Goal: Task Accomplishment & Management: Use online tool/utility

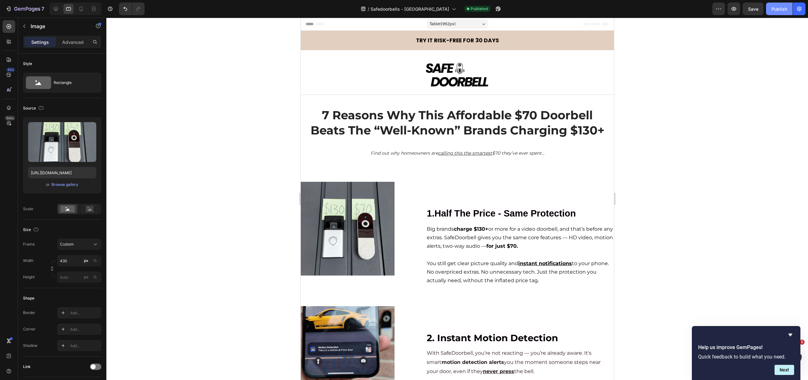
click at [780, 9] on div "Publish" at bounding box center [780, 9] width 16 height 7
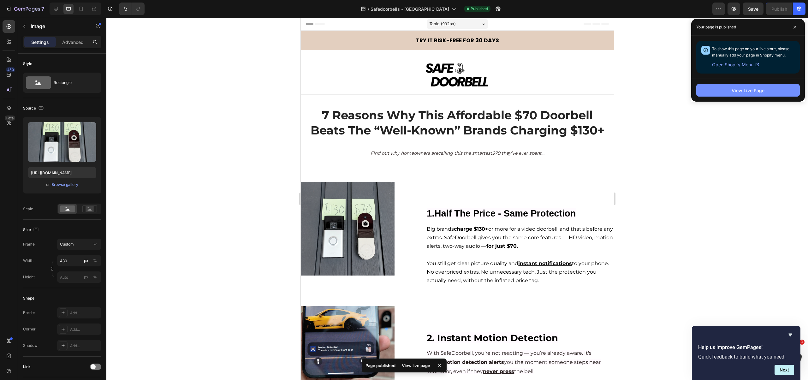
click at [745, 90] on div "View Live Page" at bounding box center [748, 90] width 33 height 7
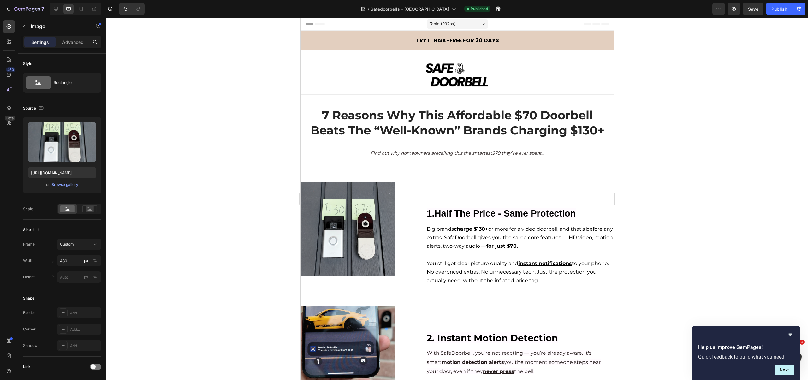
click at [61, 8] on div at bounding box center [76, 9] width 52 height 13
click at [58, 8] on icon at bounding box center [56, 9] width 6 height 6
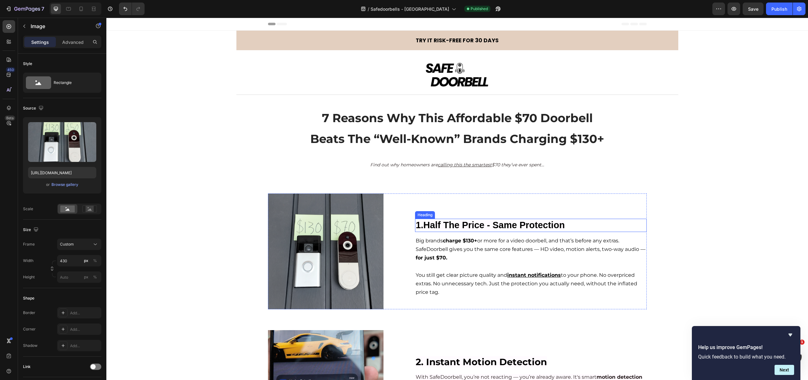
click at [512, 225] on strong "1.Half The Price - Same Protection" at bounding box center [490, 225] width 149 height 10
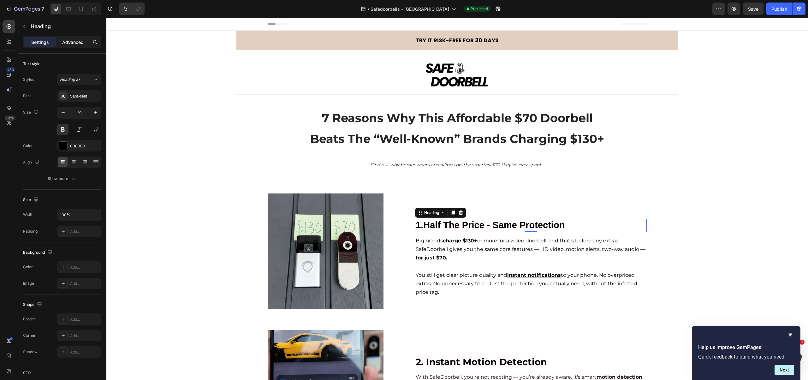
click at [71, 37] on div "Advanced" at bounding box center [73, 42] width 32 height 10
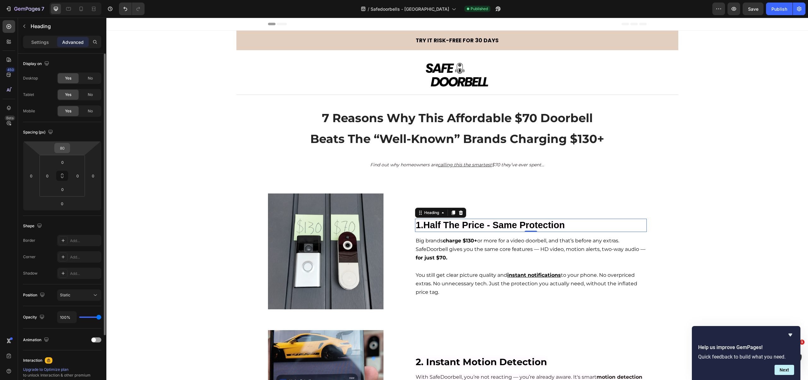
click at [63, 150] on input "80" at bounding box center [62, 147] width 13 height 9
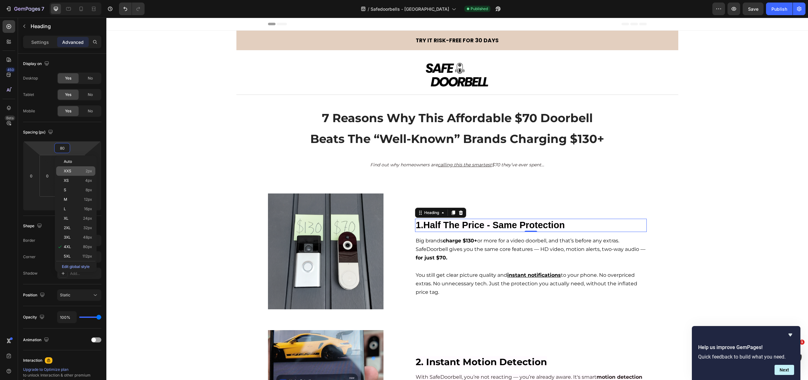
type input "0"
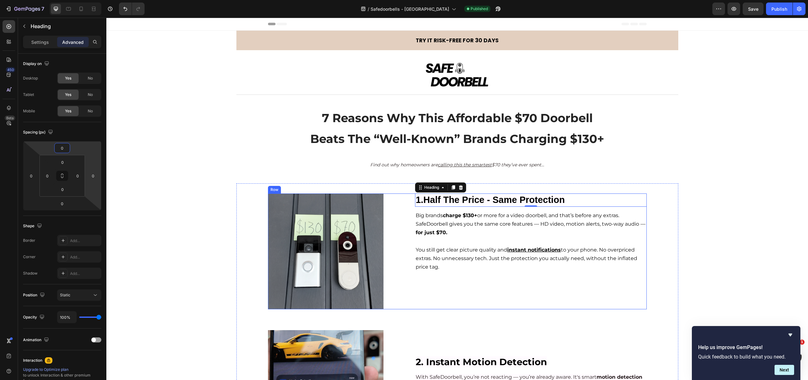
click at [444, 295] on div "1.Half The Price - Same Protection Heading 0 Big brands charge $130+ or more fo…" at bounding box center [530, 252] width 231 height 116
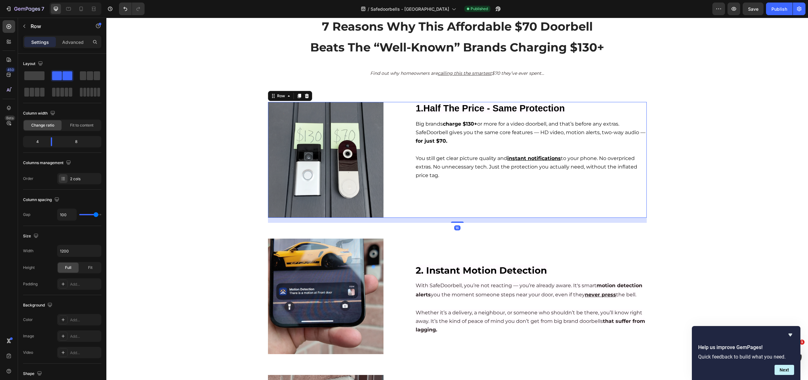
scroll to position [102, 0]
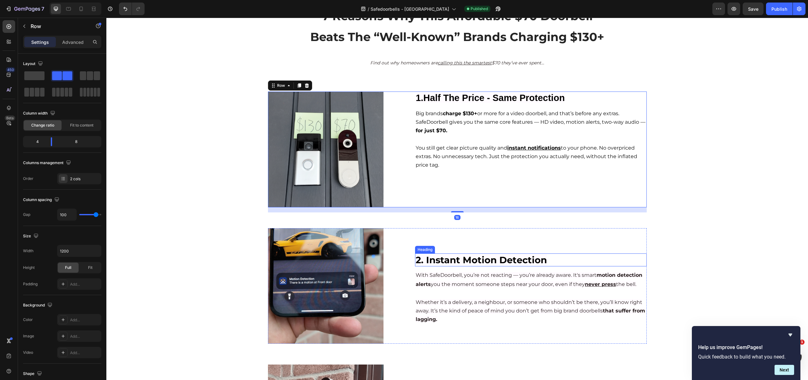
click at [446, 254] on h2 "2. Instant Motion Detection" at bounding box center [530, 260] width 231 height 13
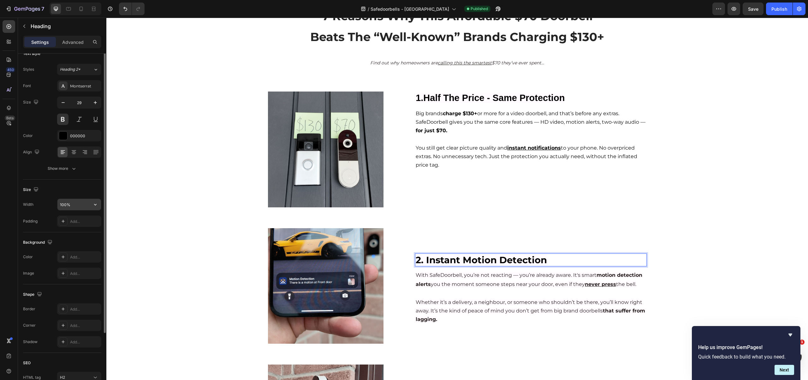
scroll to position [0, 0]
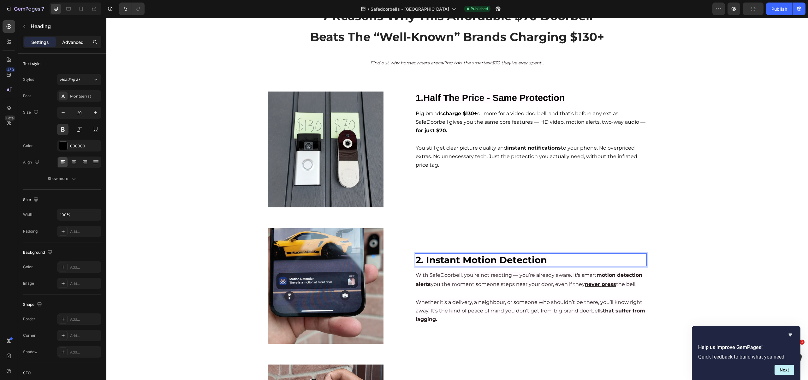
click at [71, 45] on p "Advanced" at bounding box center [72, 42] width 21 height 7
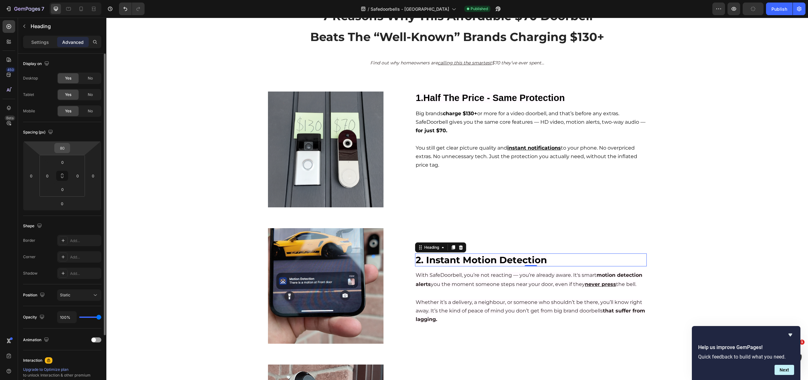
click at [59, 147] on input "80" at bounding box center [62, 147] width 13 height 9
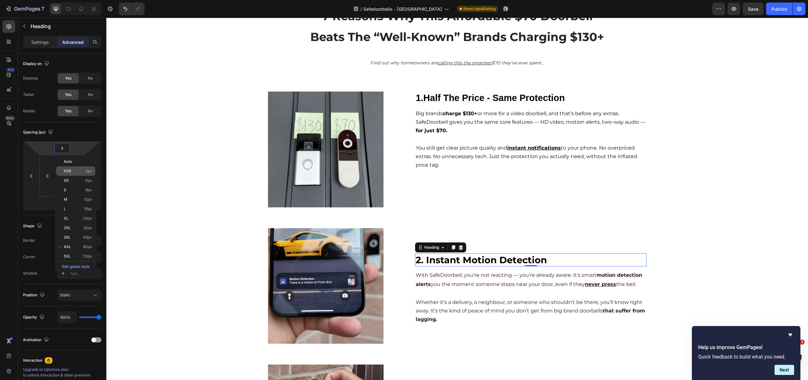
click at [74, 171] on p "XXS 2px" at bounding box center [78, 171] width 28 height 4
type input "2"
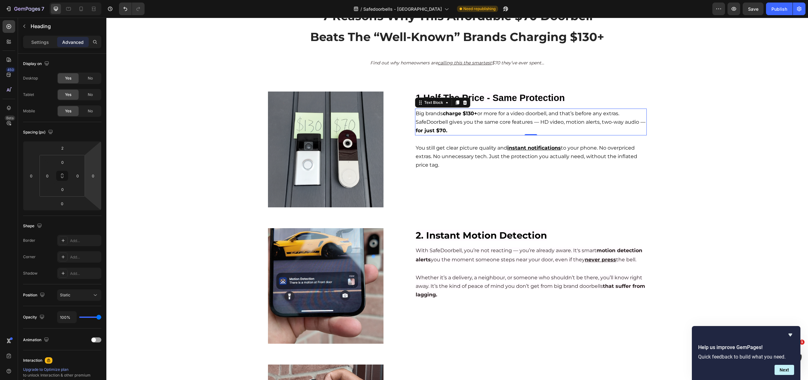
click at [482, 112] on span "Big brands charge $130+ or more for a video doorbell, and that’s before any ext…" at bounding box center [531, 122] width 230 height 23
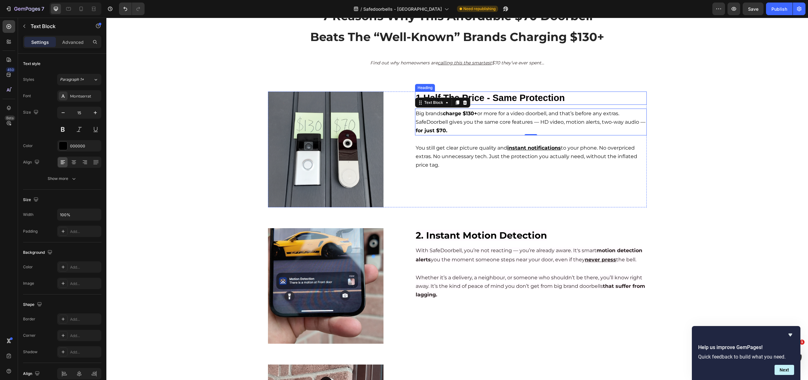
click at [471, 100] on strong "1.Half The Price - Same Protection" at bounding box center [490, 98] width 149 height 10
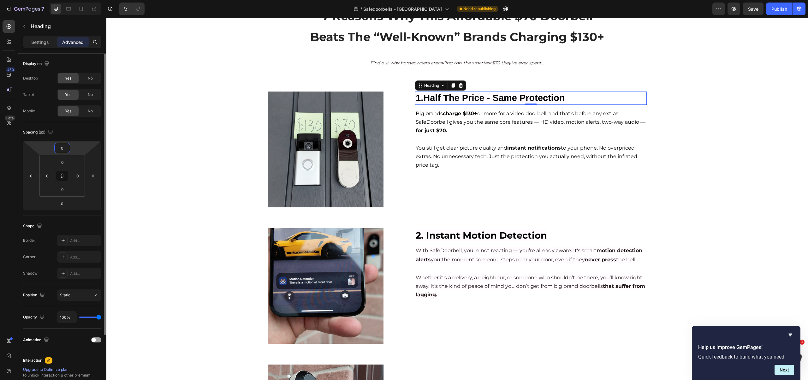
click at [65, 151] on input "0" at bounding box center [62, 147] width 13 height 9
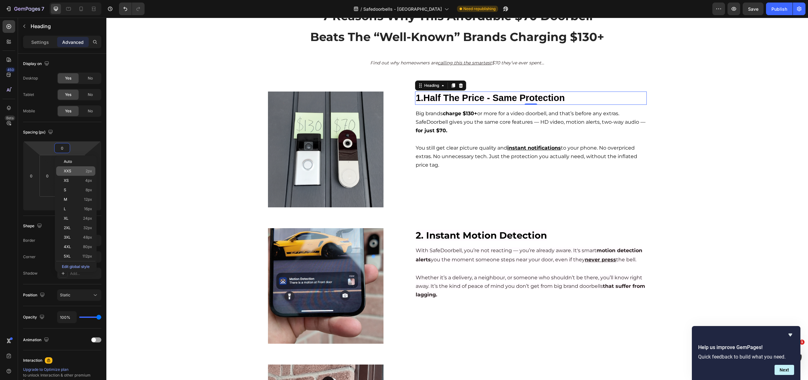
click at [75, 172] on p "XXS 2px" at bounding box center [78, 171] width 28 height 4
type input "2"
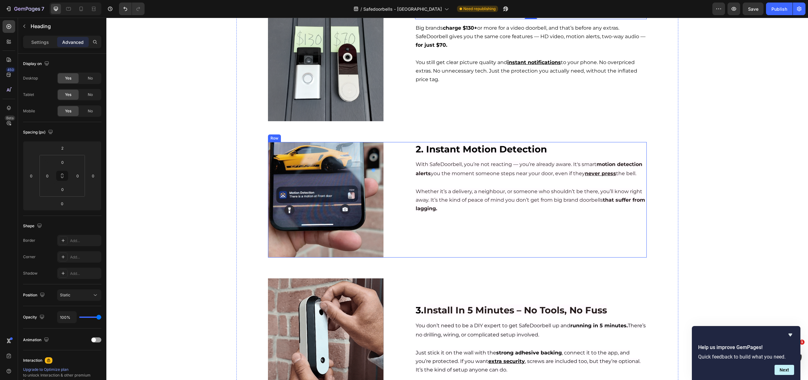
scroll to position [310, 0]
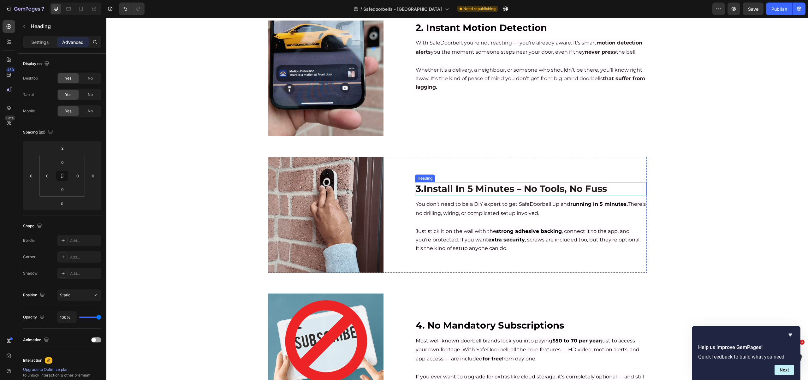
click at [442, 189] on span "Install In 5 Minutes – No Tools, No Fuss" at bounding box center [515, 188] width 183 height 11
click at [442, 190] on span "Install In 5 Minutes – No Tools, No Fuss" at bounding box center [515, 188] width 183 height 11
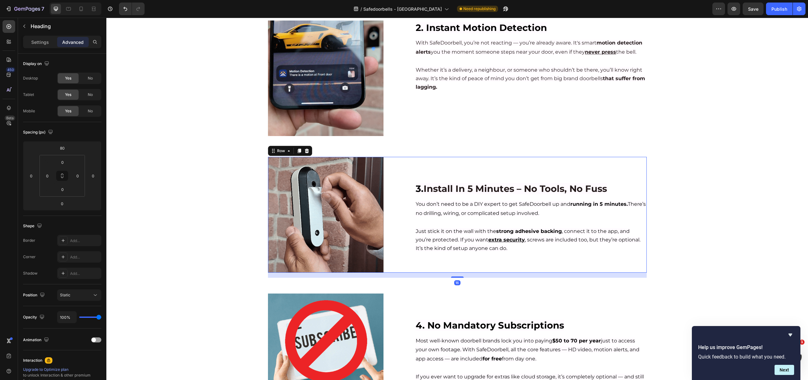
click at [434, 171] on div "⁠⁠⁠⁠⁠⁠⁠ 3. Install In 5 Minutes – No Tools, No Fuss Heading You don’t need to b…" at bounding box center [530, 215] width 231 height 116
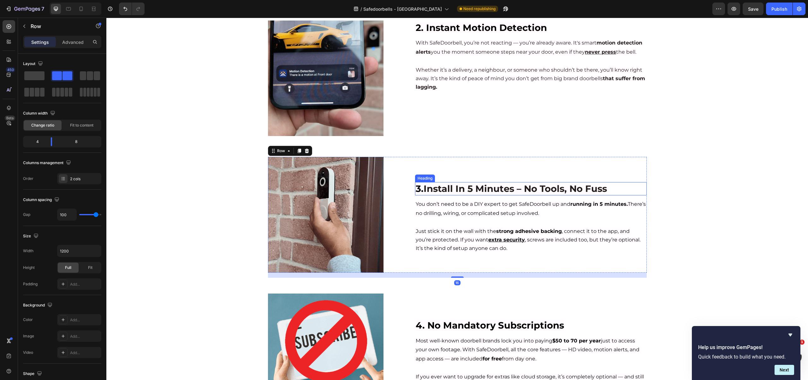
click at [435, 189] on span "Install In 5 Minutes – No Tools, No Fuss" at bounding box center [515, 188] width 183 height 11
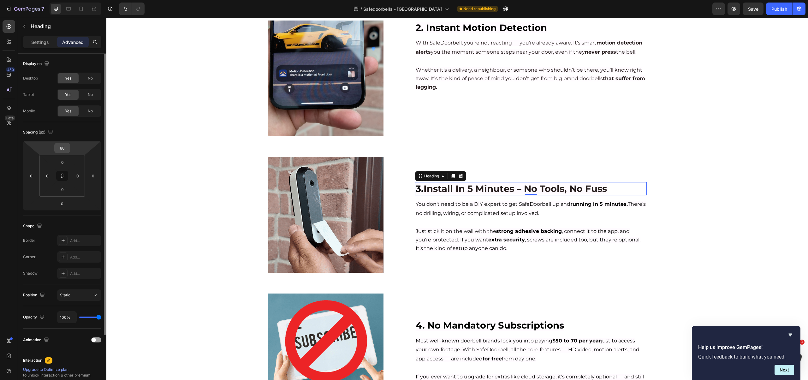
click at [67, 149] on input "80" at bounding box center [62, 147] width 13 height 9
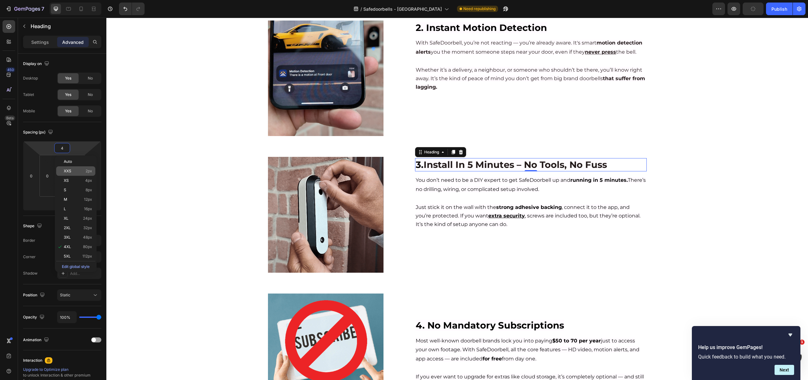
click at [76, 170] on p "XXS 2px" at bounding box center [78, 171] width 28 height 4
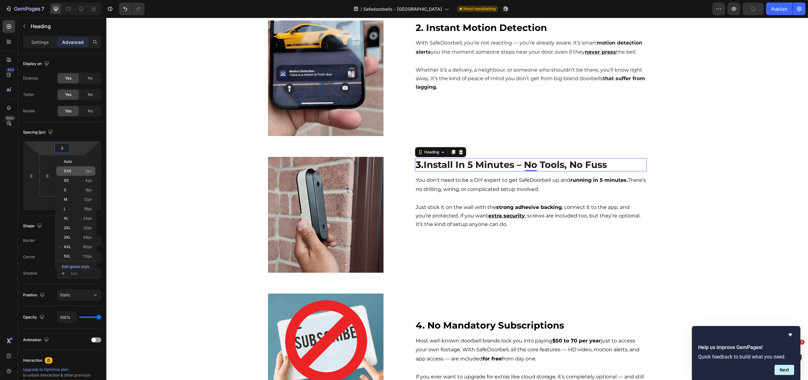
type input "2"
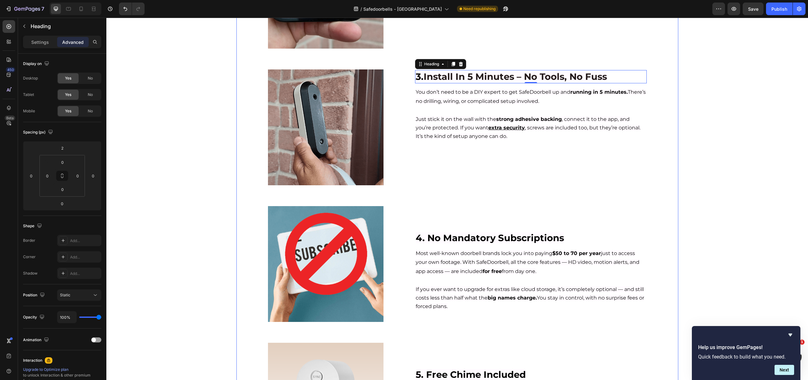
scroll to position [438, 0]
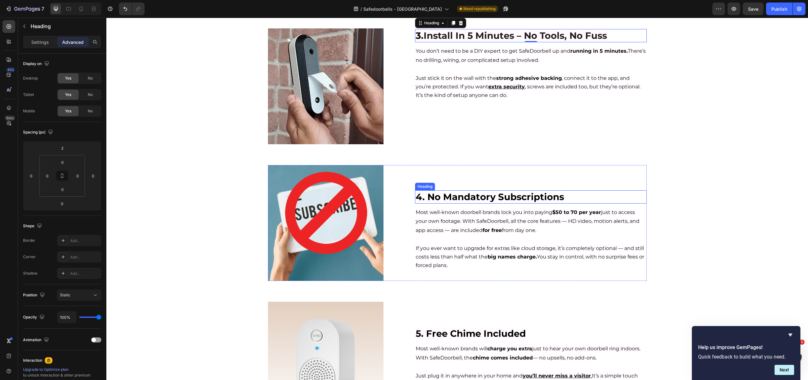
click at [453, 198] on span "4. No Mandatory Subscriptions" at bounding box center [490, 196] width 148 height 11
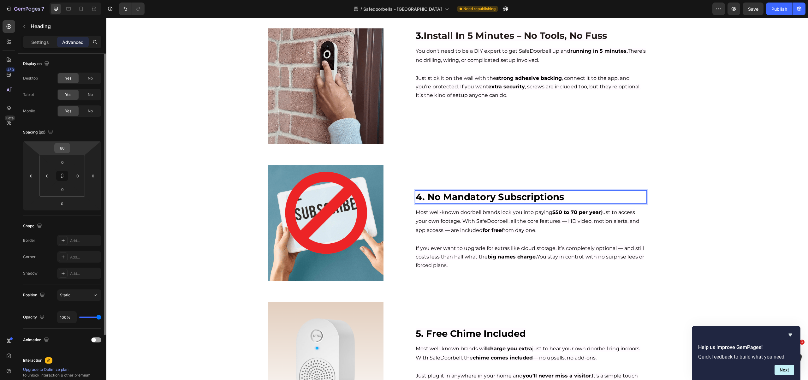
click at [60, 145] on input "80" at bounding box center [62, 147] width 13 height 9
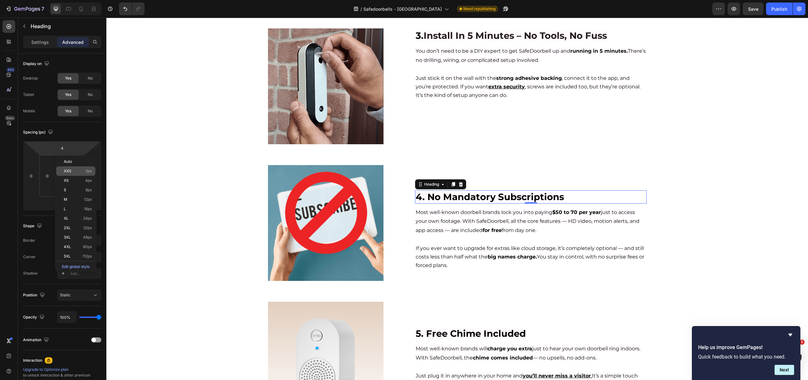
click at [72, 170] on p "XXS 2px" at bounding box center [78, 171] width 28 height 4
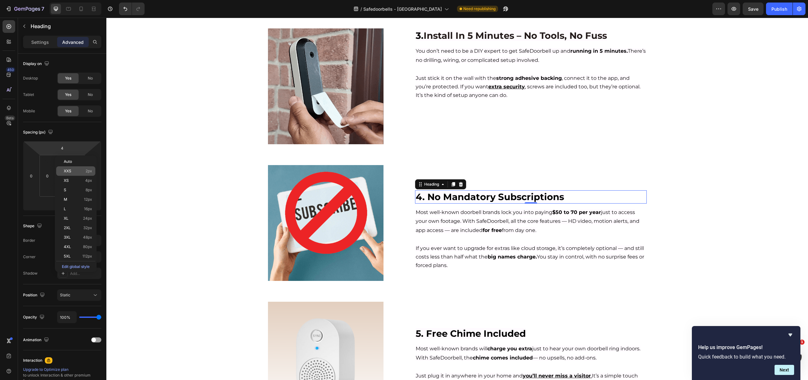
type input "2"
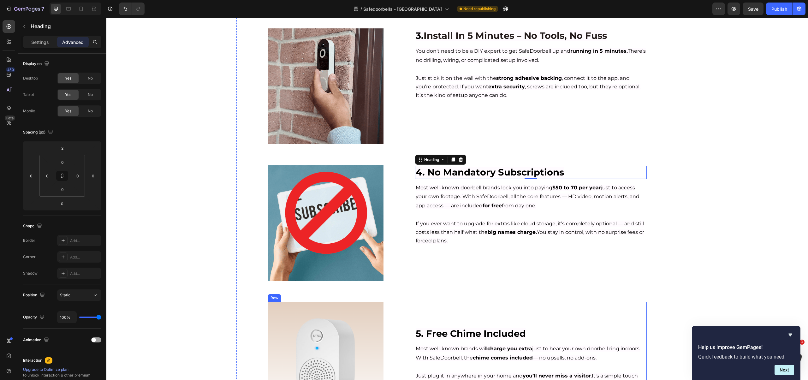
click at [452, 331] on span "5. Free Chime Included" at bounding box center [471, 333] width 110 height 11
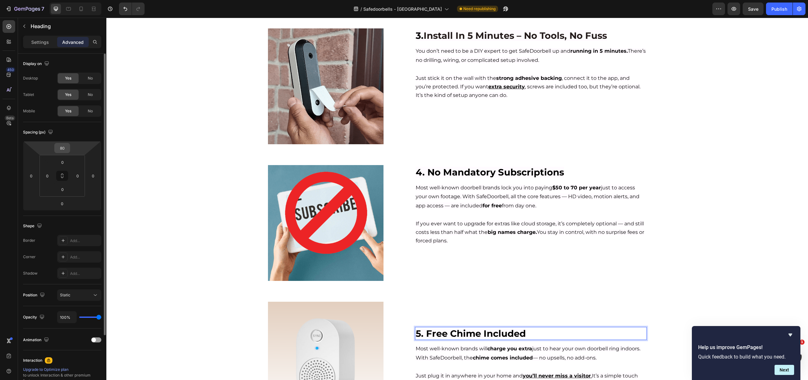
click at [61, 148] on input "80" at bounding box center [62, 147] width 13 height 9
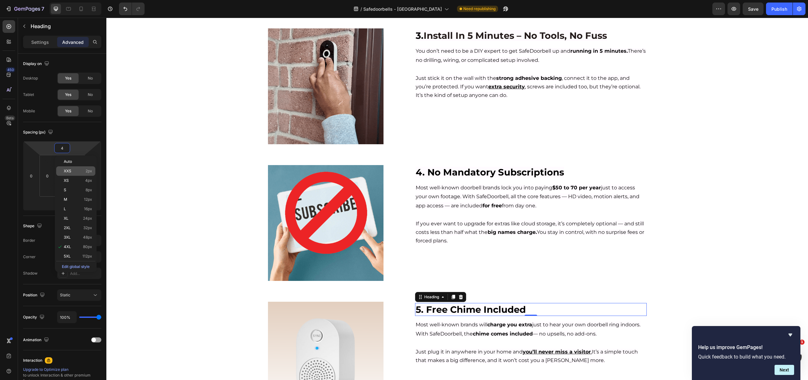
click at [69, 171] on span "XXS" at bounding box center [68, 171] width 8 height 4
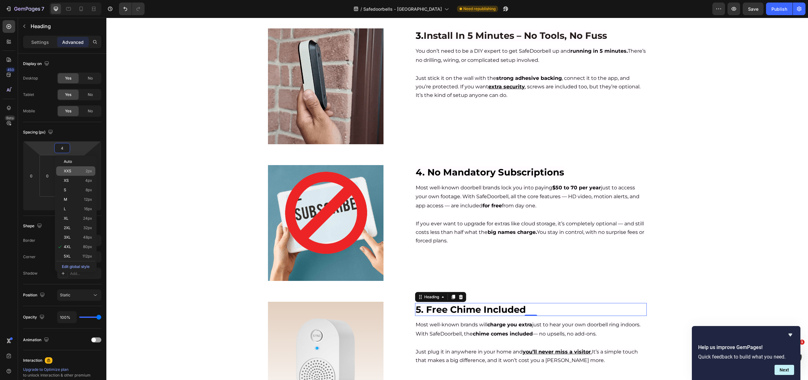
type input "2"
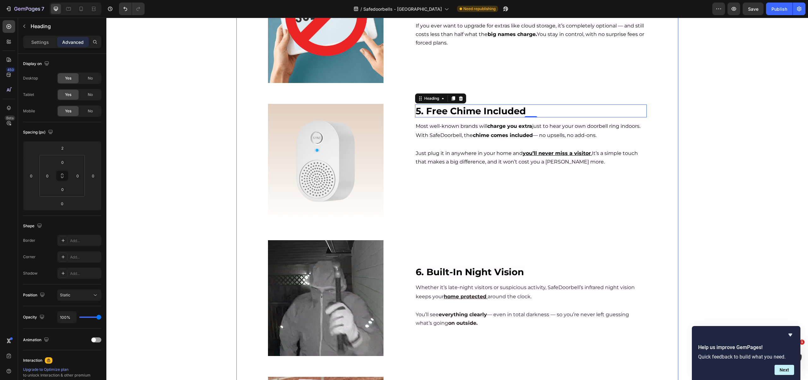
scroll to position [638, 0]
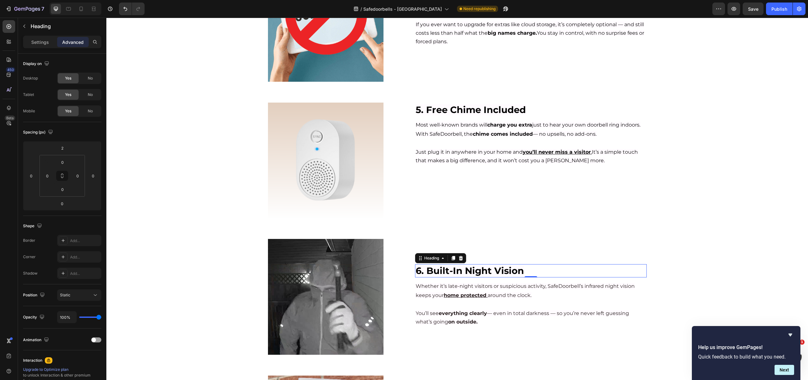
click at [460, 266] on span "6. Built-In Night Vision" at bounding box center [470, 270] width 108 height 11
click at [57, 150] on input "80" at bounding box center [62, 147] width 13 height 9
click at [71, 168] on div "XXS 2px" at bounding box center [75, 170] width 39 height 9
type input "2"
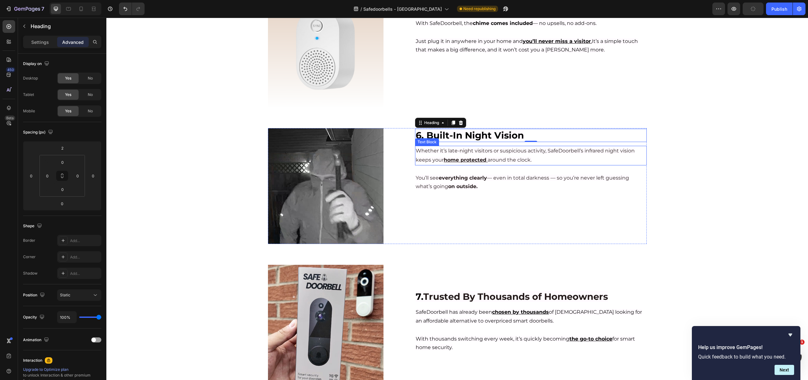
scroll to position [770, 0]
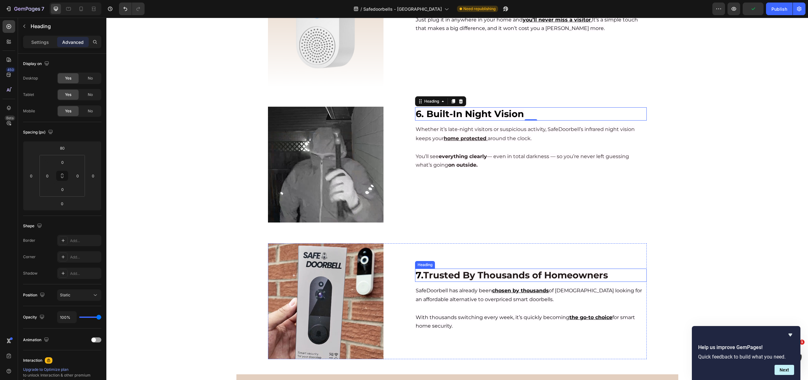
click at [453, 272] on span "Trusted By Thousands of Homeowners" at bounding box center [515, 275] width 185 height 11
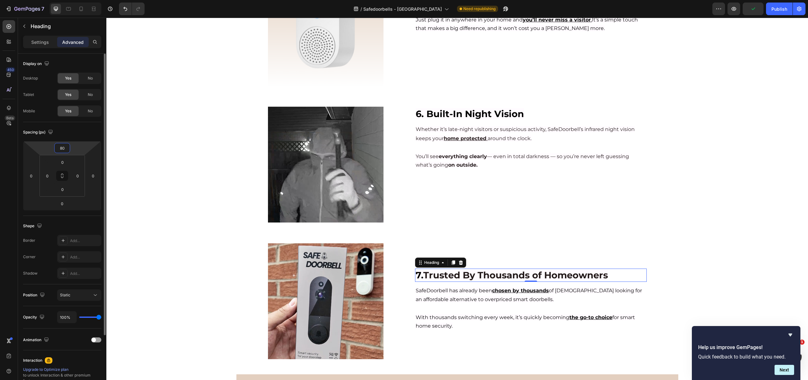
click at [58, 146] on input "80" at bounding box center [62, 147] width 13 height 9
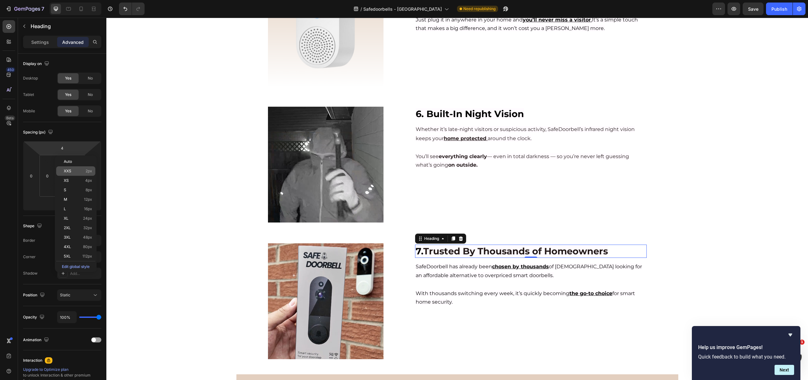
click at [69, 171] on span "XXS" at bounding box center [68, 171] width 8 height 4
type input "2"
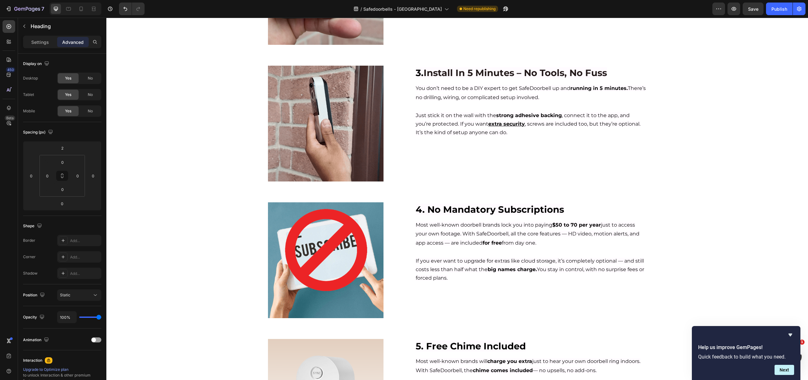
scroll to position [0, 0]
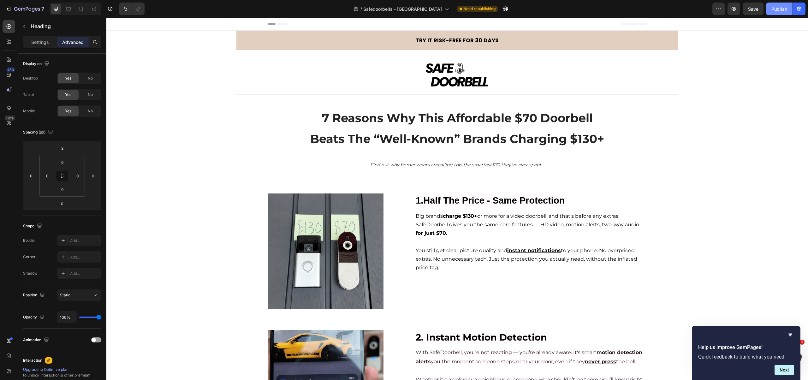
click at [778, 12] on button "Publish" at bounding box center [779, 9] width 27 height 13
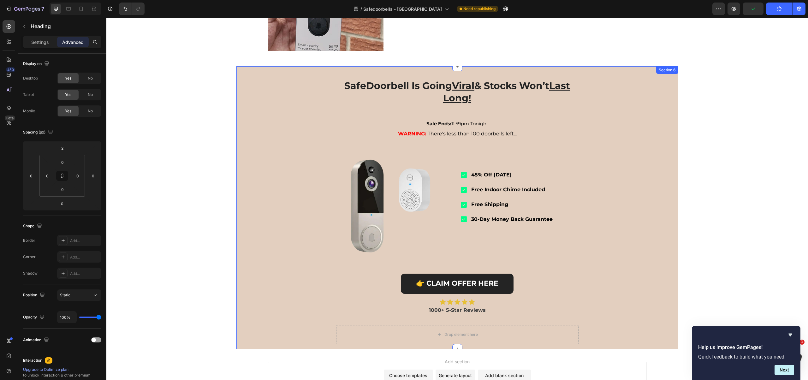
scroll to position [1078, 0]
click at [647, 103] on div "SafeDoorbell Is Going Viral & Stocks Won’t Last Long! Heading Sale Ends: 11:59p…" at bounding box center [458, 207] width 442 height 282
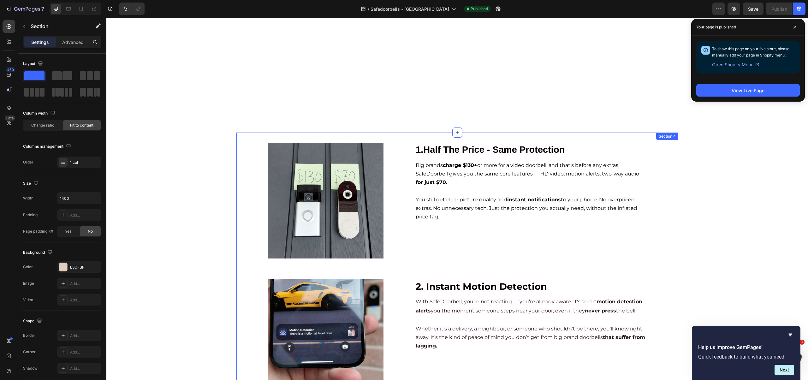
scroll to position [0, 0]
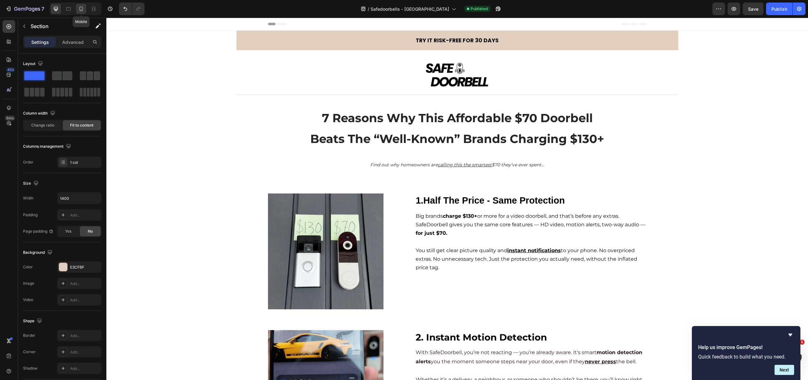
click at [80, 9] on icon at bounding box center [81, 9] width 6 height 6
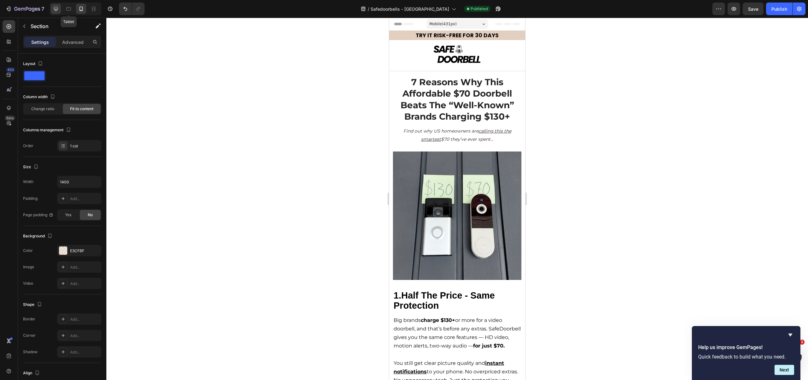
click at [58, 9] on icon at bounding box center [56, 9] width 6 height 6
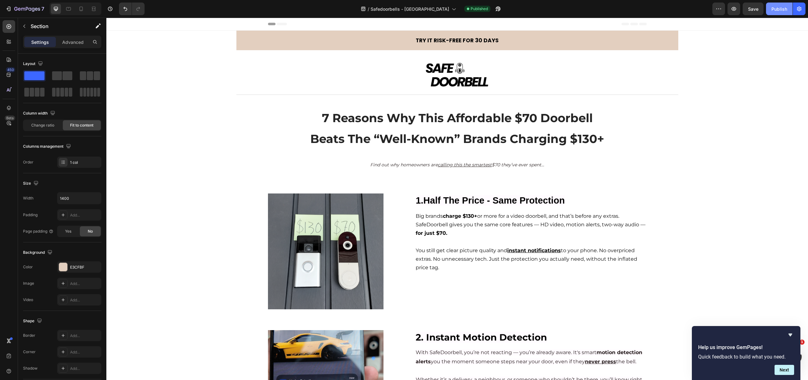
click at [780, 10] on div "Publish" at bounding box center [780, 9] width 16 height 7
